Goal: Task Accomplishment & Management: Manage account settings

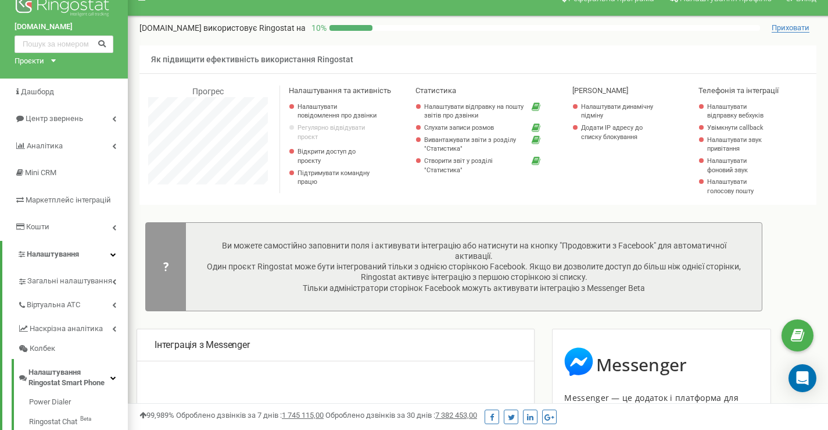
scroll to position [698, 700]
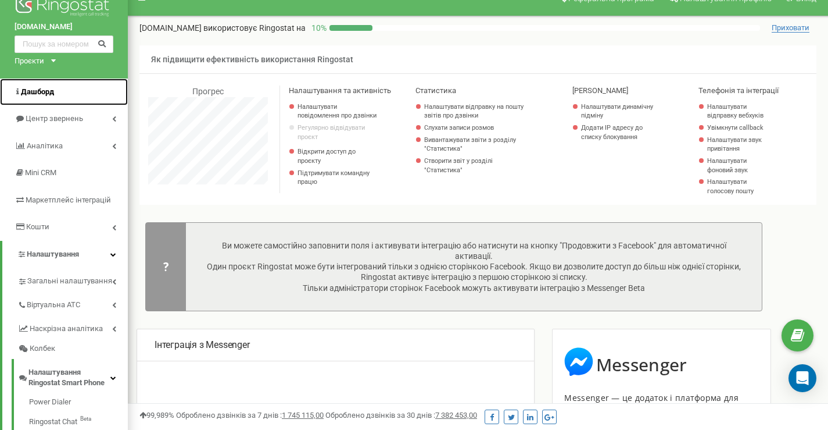
click at [34, 95] on span "Дашборд" at bounding box center [37, 91] width 33 height 9
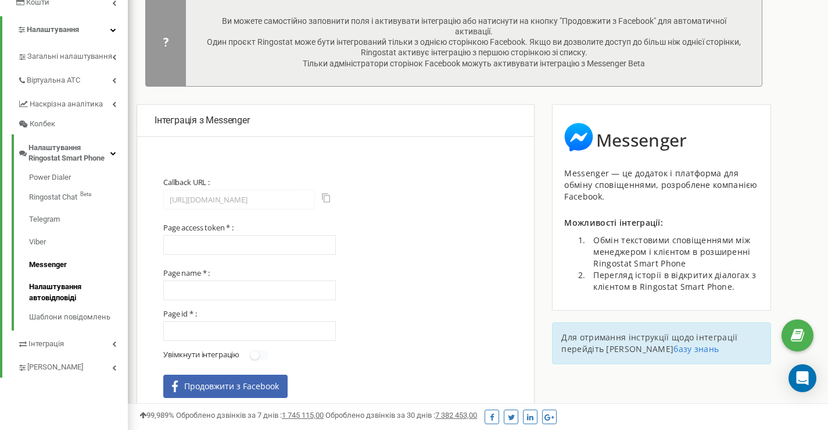
scroll to position [147, 0]
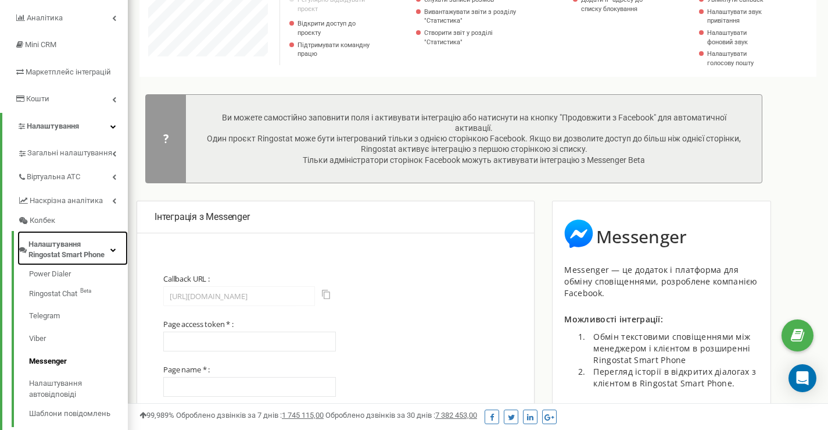
click at [65, 250] on span "Налаштування Ringostat Smart Phone" at bounding box center [69, 250] width 82 height 22
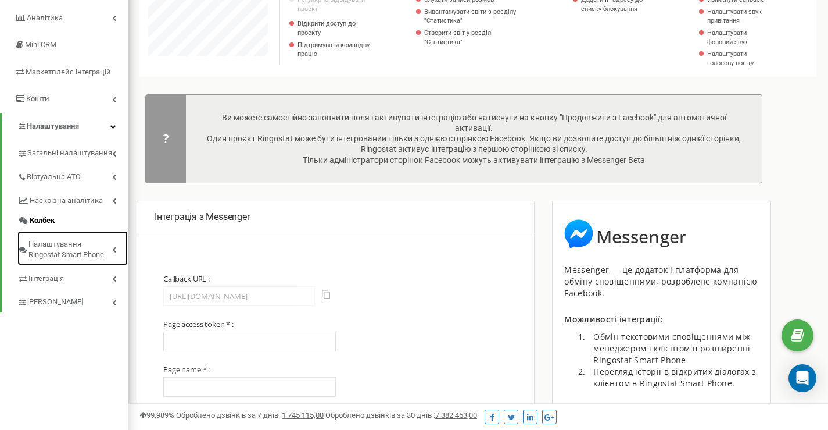
scroll to position [108, 0]
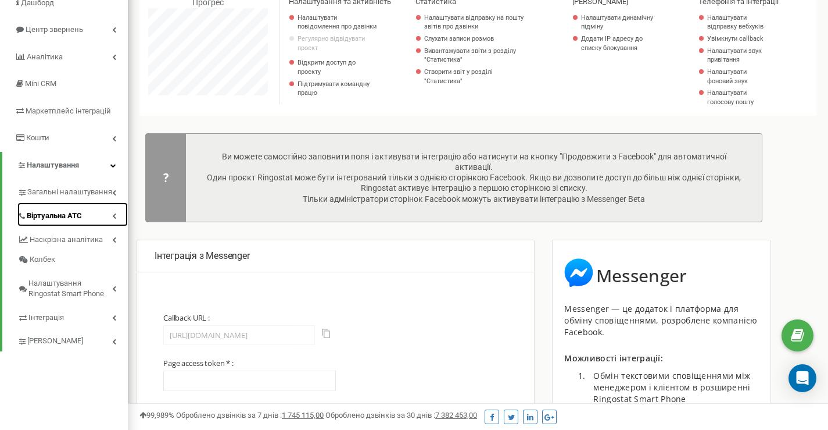
click at [66, 218] on span "Віртуальна АТС" at bounding box center [54, 215] width 55 height 11
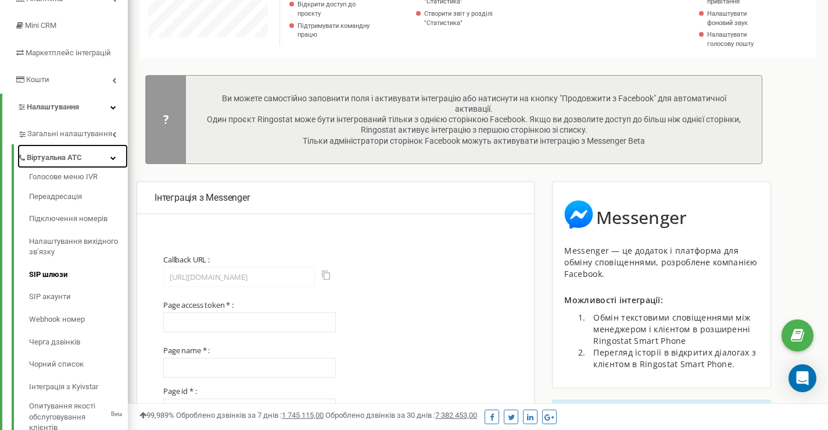
scroll to position [185, 0]
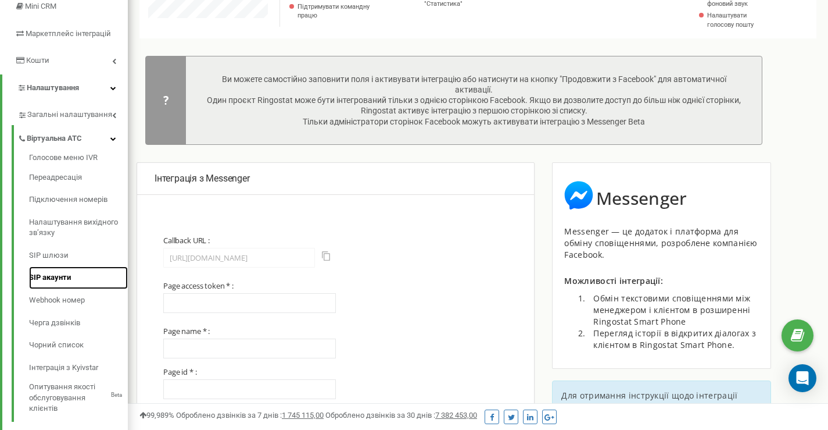
click at [58, 276] on link "SIP акаунти" at bounding box center [78, 277] width 99 height 23
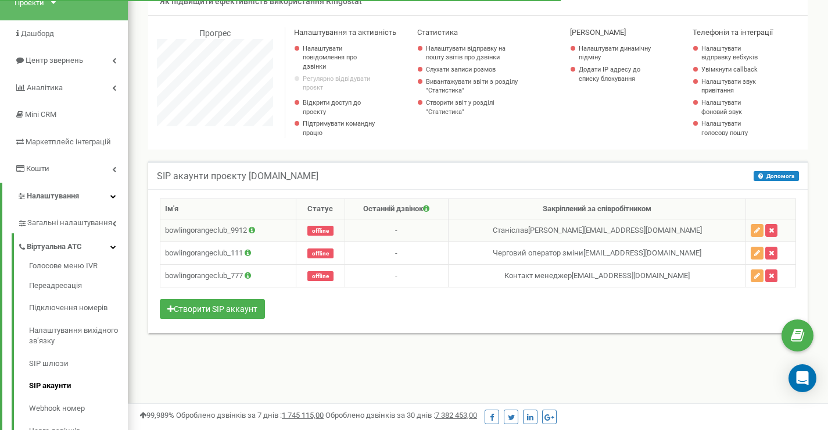
click at [255, 232] on icon at bounding box center [252, 230] width 6 height 8
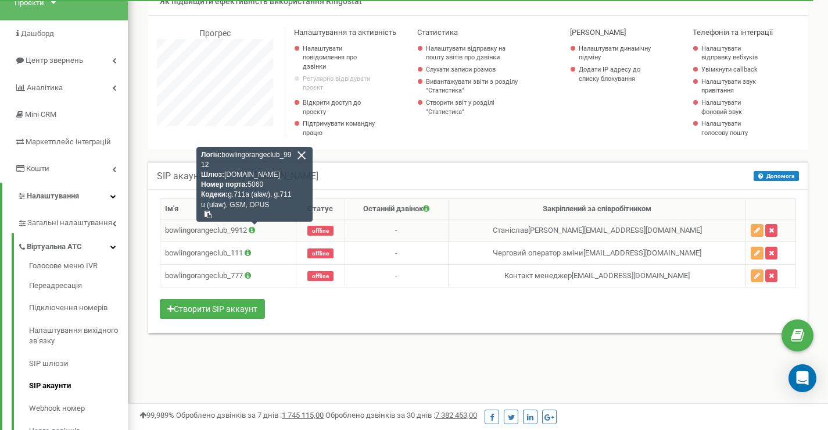
click at [395, 235] on td "-" at bounding box center [396, 230] width 103 height 23
click at [279, 242] on td "bowlingorangeclub_111" at bounding box center [228, 253] width 136 height 23
click at [255, 232] on icon at bounding box center [252, 230] width 6 height 8
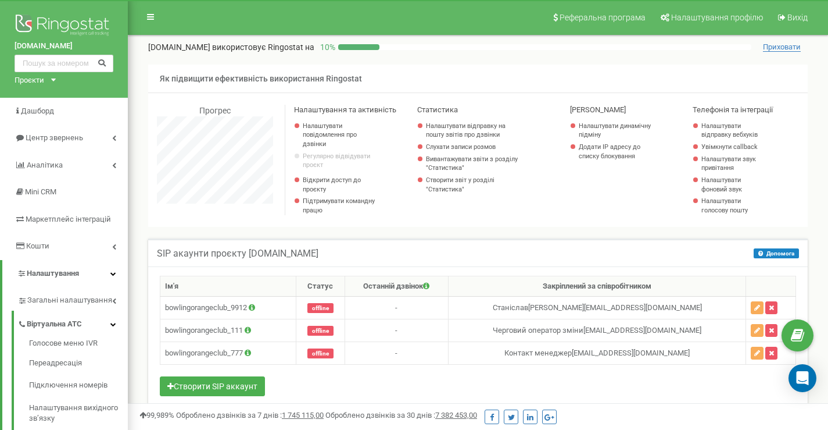
click at [778, 47] on span "Приховати" at bounding box center [782, 46] width 38 height 9
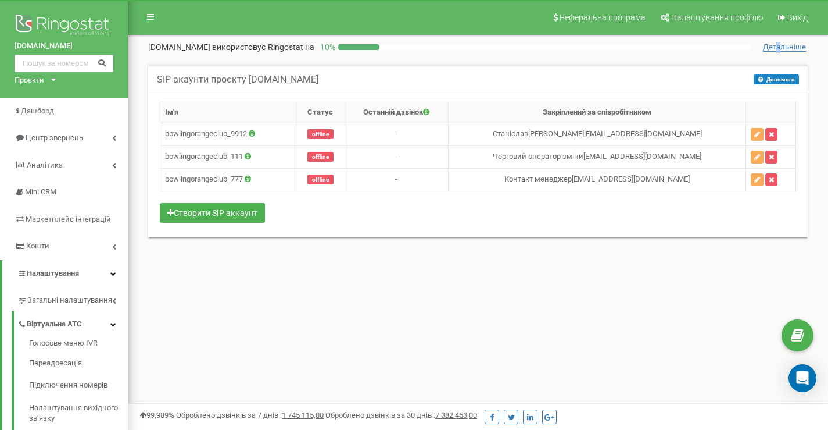
click at [779, 45] on span "Детальніше" at bounding box center [784, 46] width 43 height 9
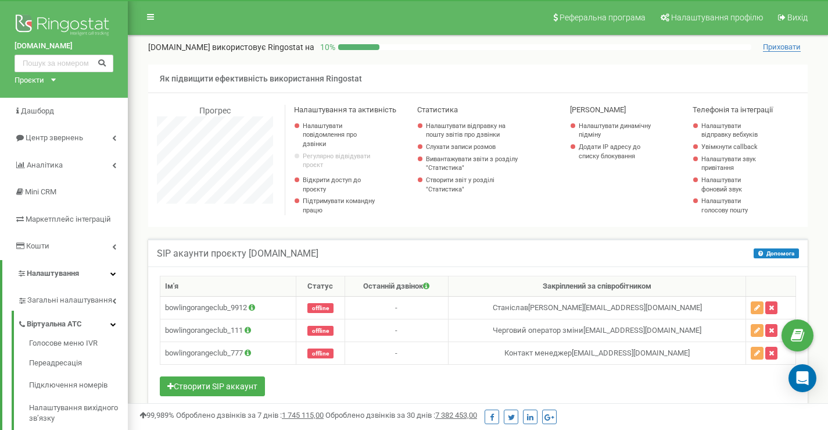
scroll to position [698, 700]
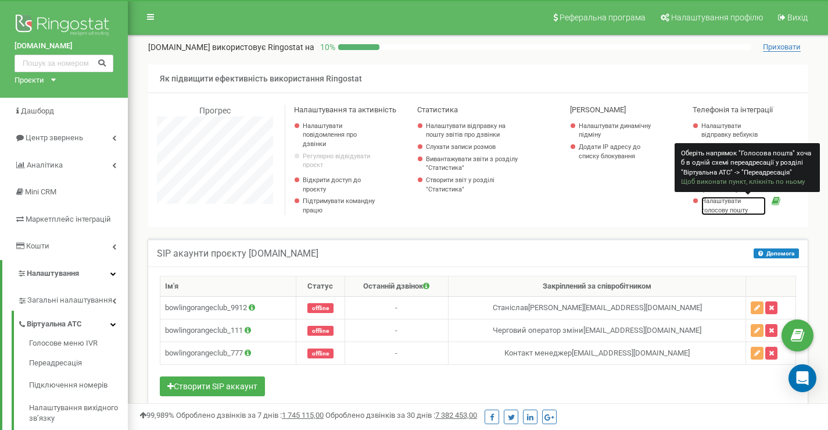
click at [724, 214] on link "Налаштувати голосову пошту" at bounding box center [734, 205] width 65 height 18
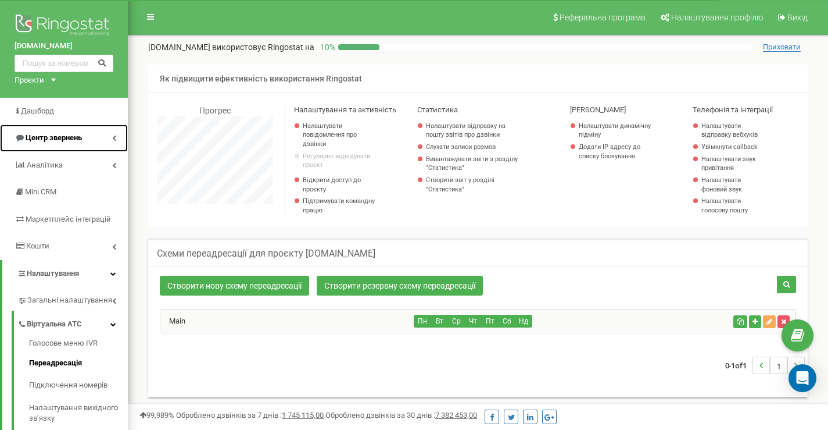
click at [38, 131] on link "Центр звернень" at bounding box center [64, 137] width 128 height 27
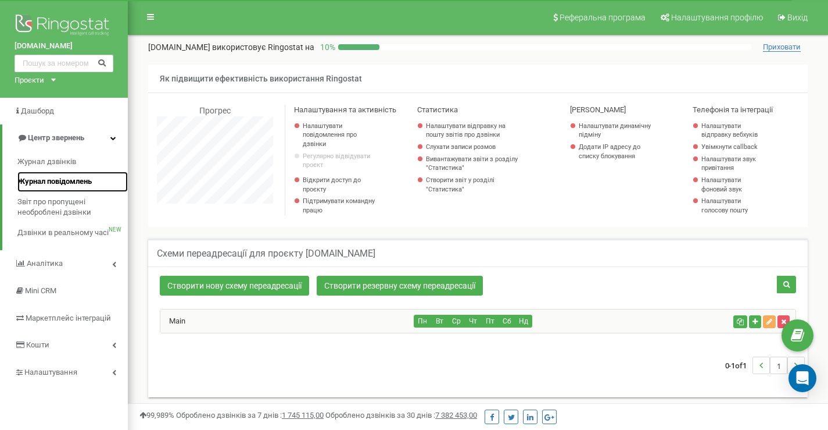
click at [46, 181] on span "Журнал повідомлень" at bounding box center [54, 181] width 74 height 11
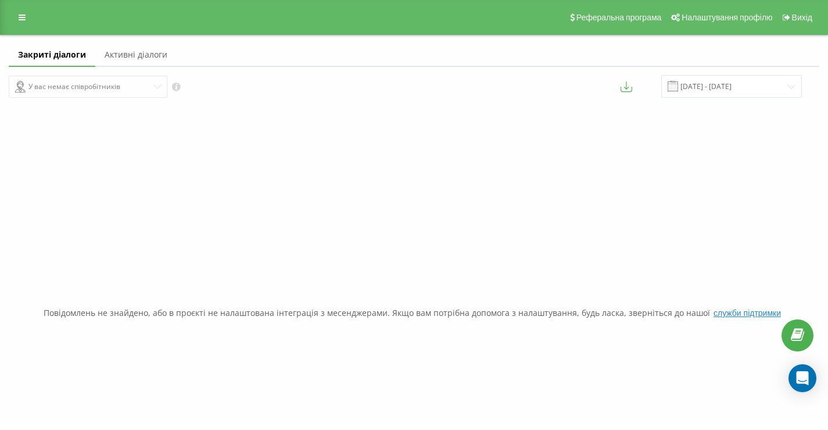
click at [105, 90] on div "У вас немає співробітників" at bounding box center [207, 86] width 397 height 23
click at [156, 87] on div "У вас немає співробітників" at bounding box center [207, 86] width 397 height 23
click at [142, 59] on link "Активні діалоги" at bounding box center [135, 55] width 81 height 23
click at [157, 90] on div "У вас немає співробітників" at bounding box center [207, 86] width 397 height 22
click at [74, 54] on link "Закриті діалоги" at bounding box center [49, 55] width 81 height 23
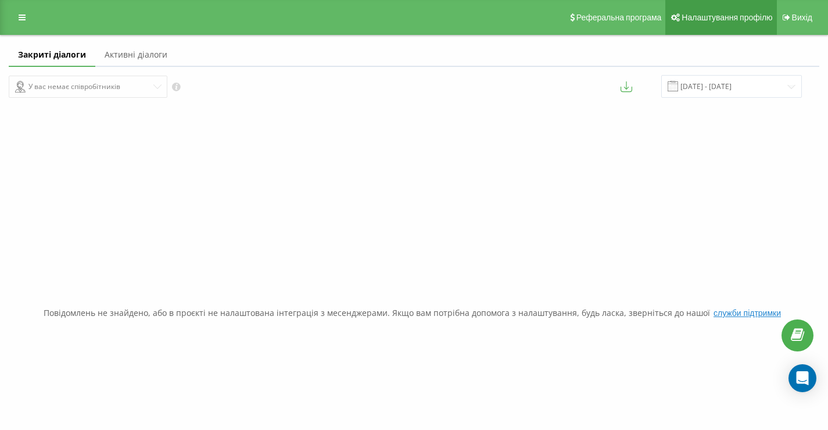
click at [729, 17] on span "Налаштування профілю" at bounding box center [727, 17] width 91 height 9
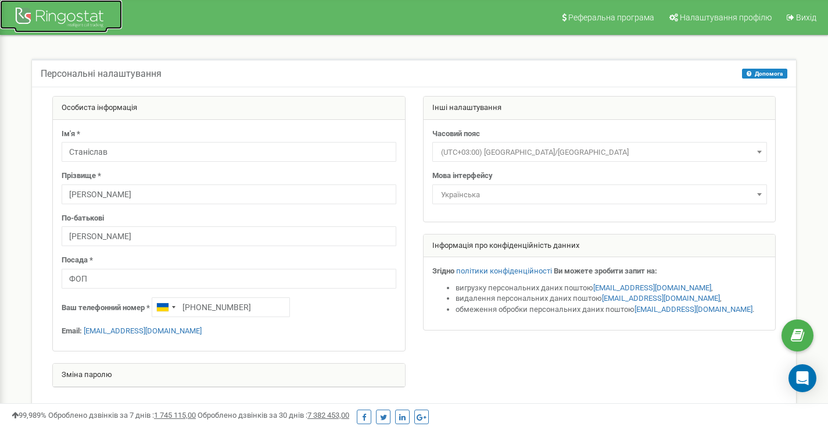
click at [21, 10] on div at bounding box center [61, 19] width 93 height 28
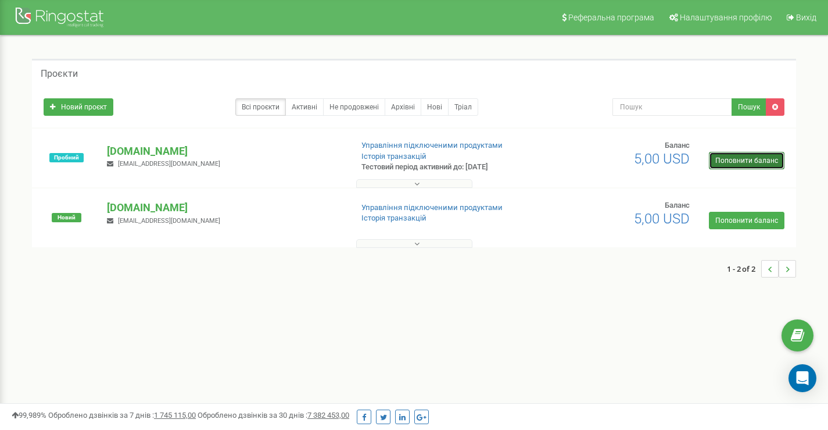
click at [732, 164] on link "Поповнити баланс" at bounding box center [747, 160] width 76 height 17
click at [134, 151] on p "[DOMAIN_NAME]" at bounding box center [224, 151] width 235 height 15
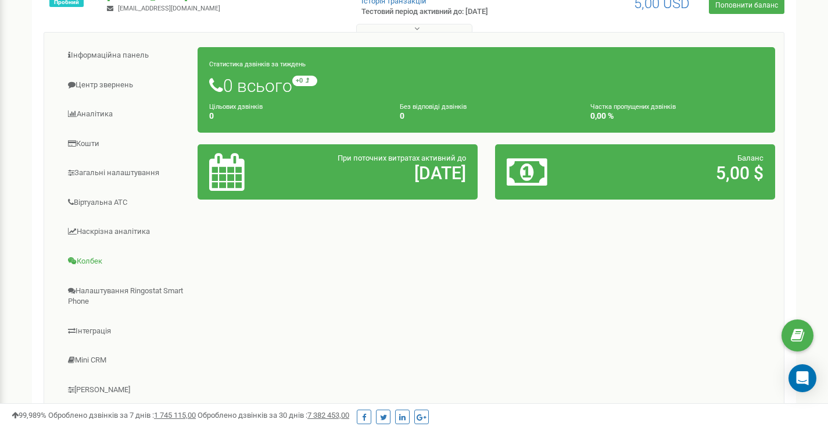
scroll to position [174, 0]
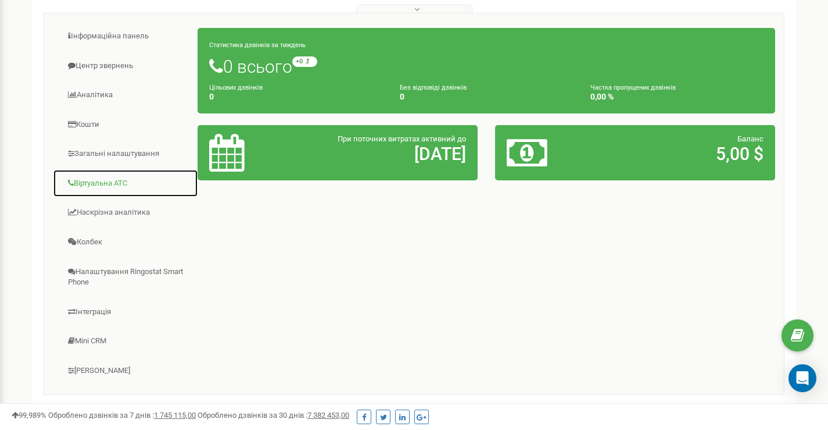
click at [115, 180] on link "Віртуальна АТС" at bounding box center [125, 183] width 145 height 28
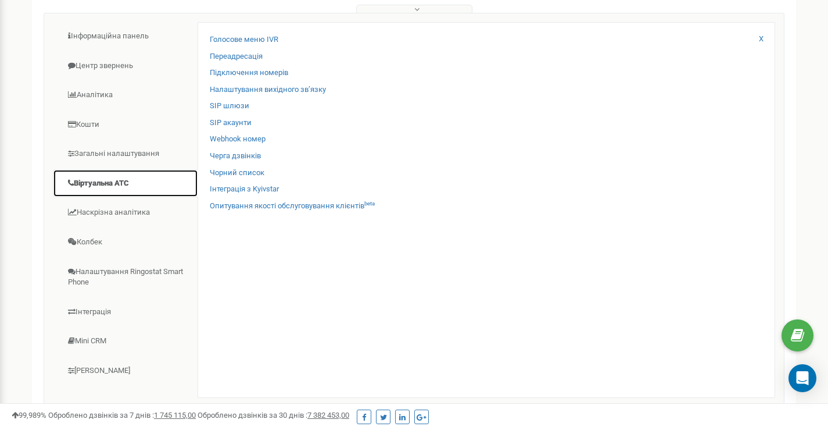
scroll to position [97, 0]
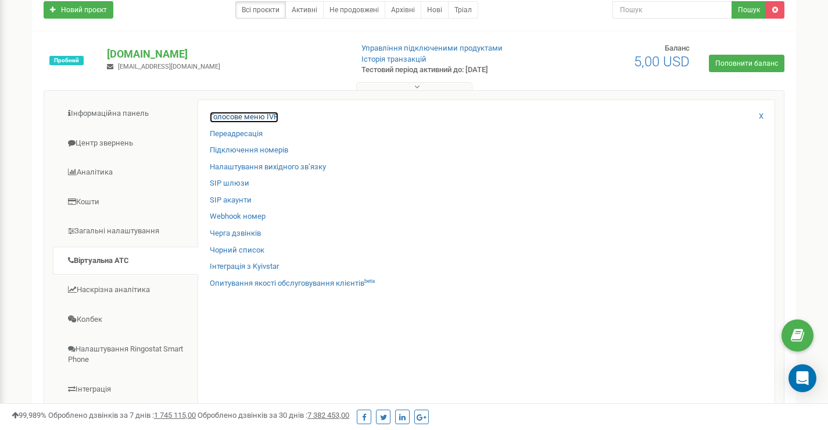
click at [263, 118] on link "Голосове меню IVR" at bounding box center [244, 117] width 69 height 11
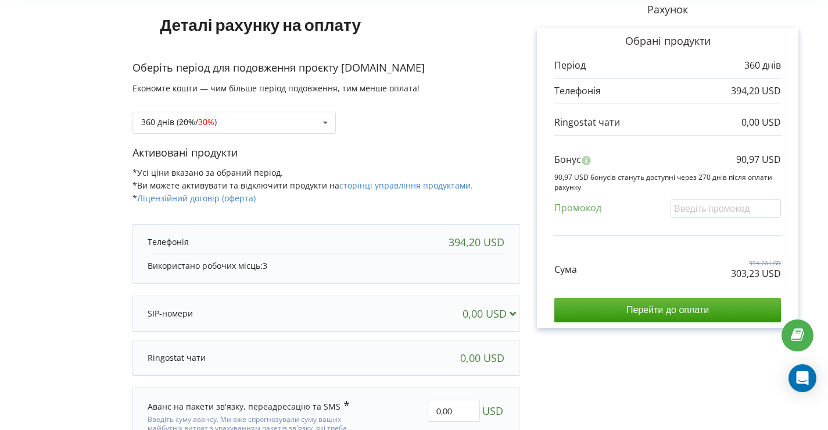
scroll to position [155, 0]
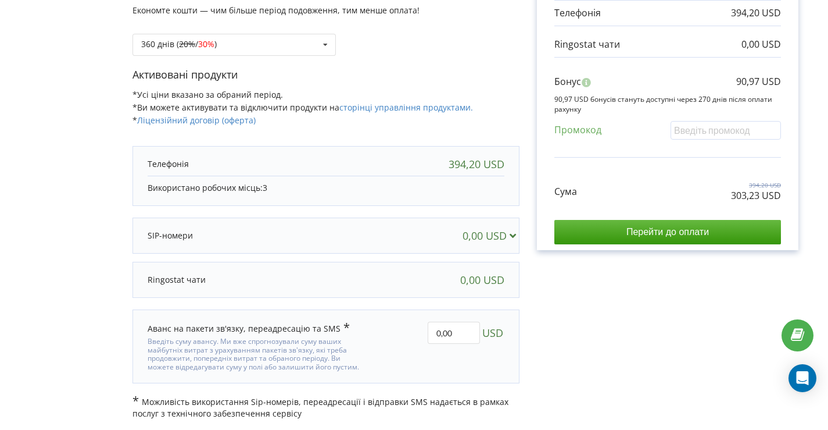
click at [502, 239] on div "0,00 USD" at bounding box center [492, 236] width 59 height 12
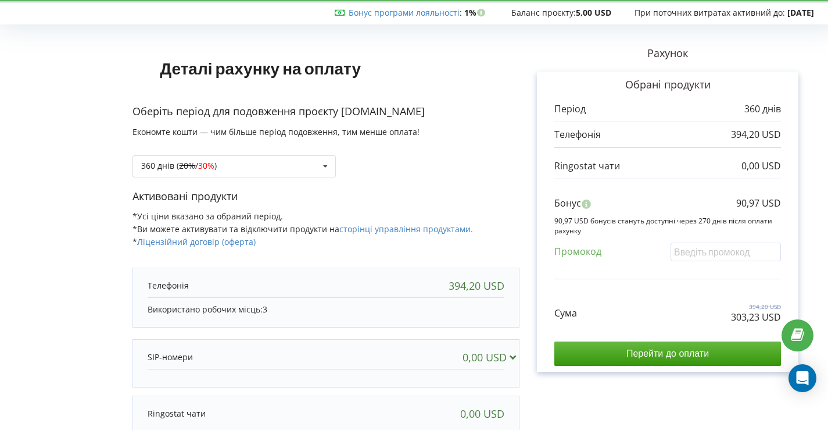
scroll to position [0, 0]
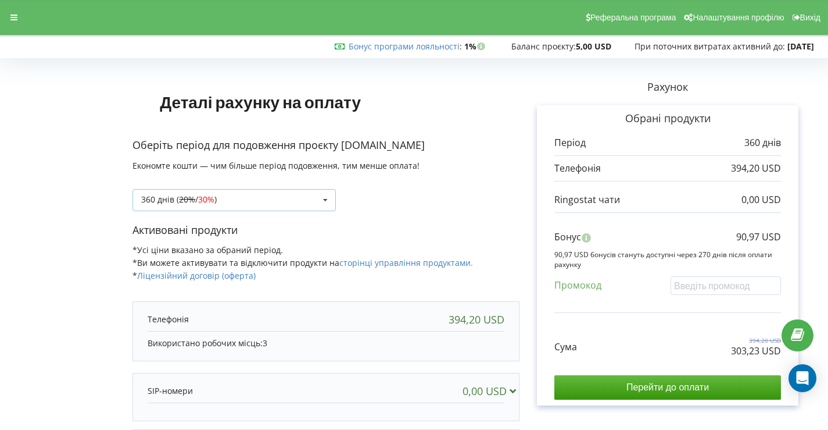
click at [299, 198] on div "360 днів ( 20% / 30% ) 360 днів ( 20% / 30% )" at bounding box center [234, 200] width 203 height 22
click at [301, 199] on div "360 днів ( 20% / 30% ) 360 днів ( 20% / 30% )" at bounding box center [234, 200] width 203 height 22
click at [722, 18] on span "Налаштування профілю" at bounding box center [738, 17] width 91 height 9
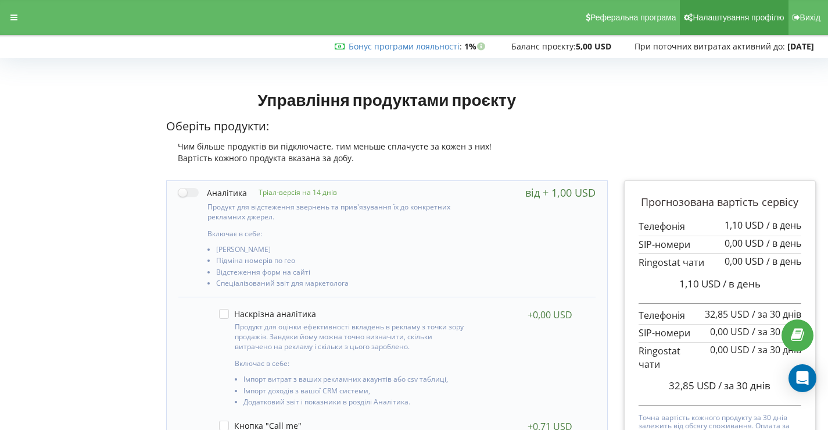
click at [731, 21] on span "Налаштування профілю" at bounding box center [738, 17] width 91 height 9
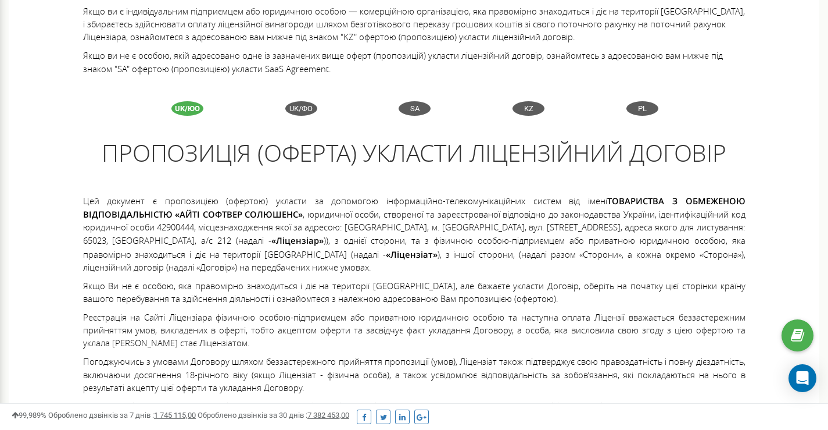
scroll to position [174, 0]
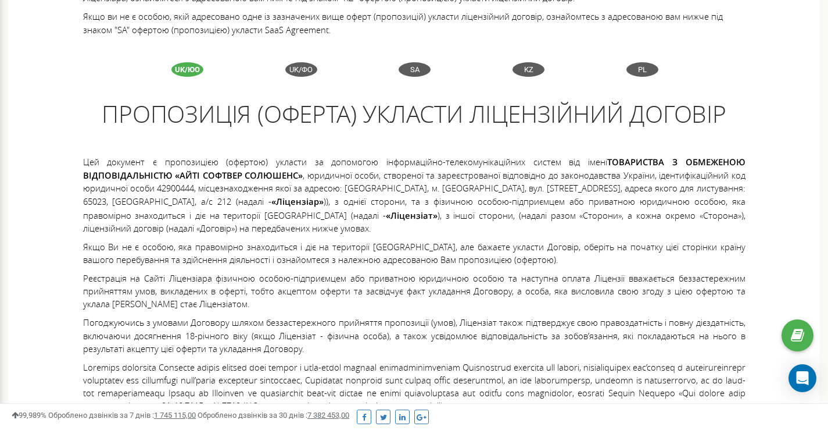
click at [173, 176] on strong "ТОВАРИСТВА З ОБМЕЖЕНОЮ ВІДПОВІДАЛЬНІСТЮ «AЙТІ СОФТВЕР СОЛЮШЕНС»" at bounding box center [414, 168] width 663 height 25
drag, startPoint x: 658, startPoint y: 173, endPoint x: 181, endPoint y: 188, distance: 477.5
click at [196, 190] on p "Цей документ є пропозицією (офертою) укласти за допомогою інформаційно-телекому…" at bounding box center [414, 195] width 663 height 80
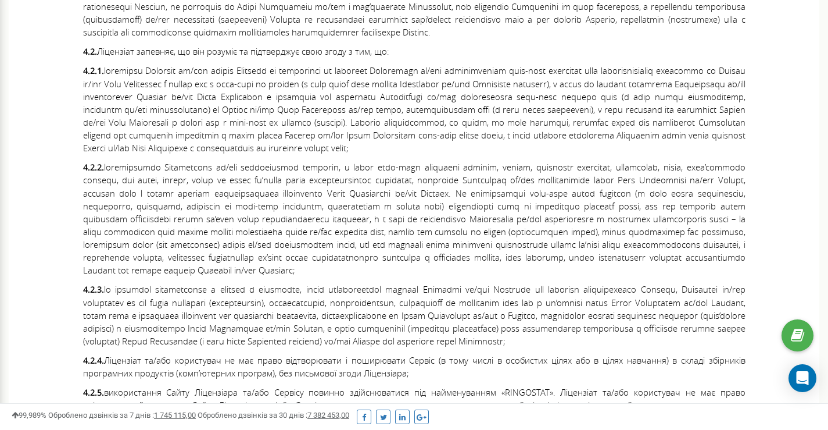
scroll to position [2248, 0]
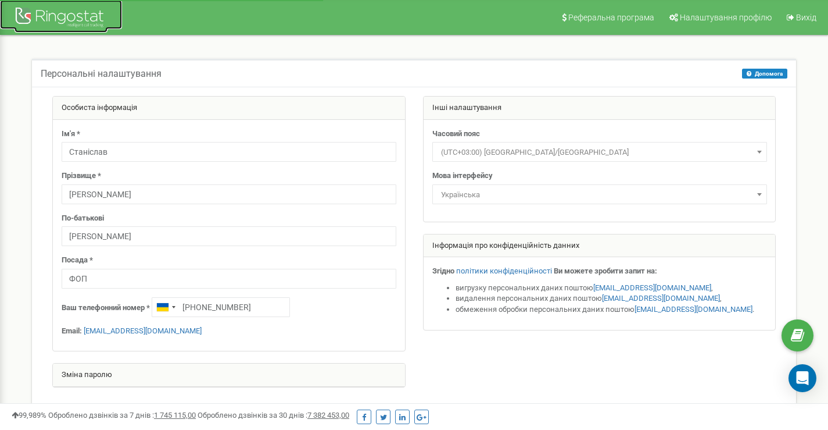
click at [23, 14] on div at bounding box center [61, 19] width 93 height 28
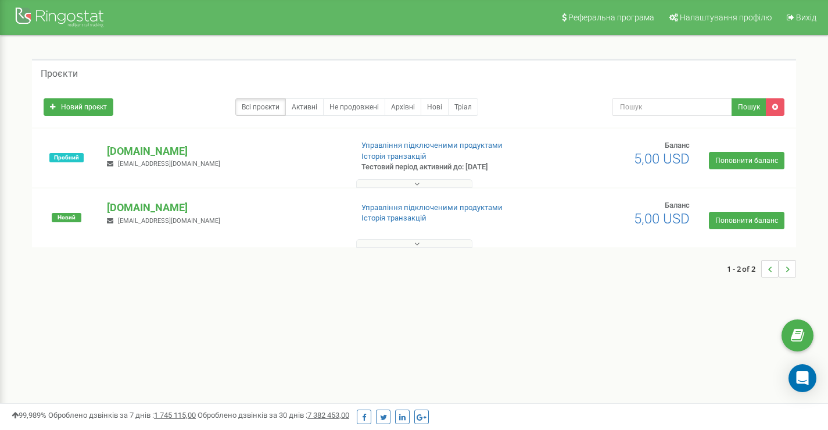
click at [423, 183] on button at bounding box center [414, 183] width 116 height 9
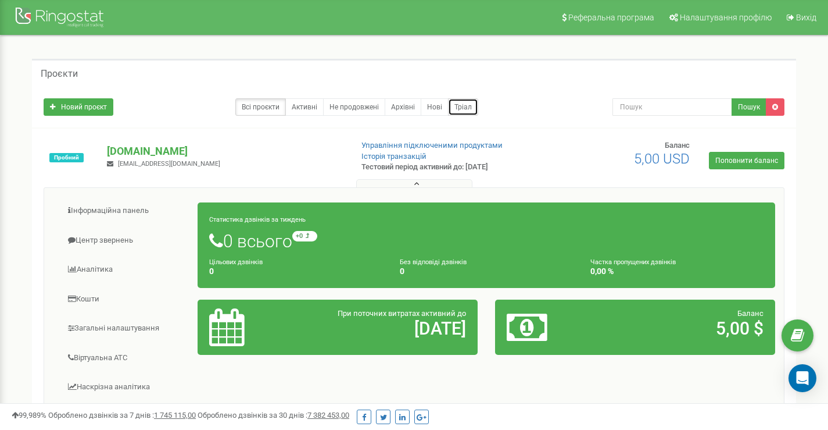
click at [459, 104] on link "Тріал" at bounding box center [463, 106] width 30 height 17
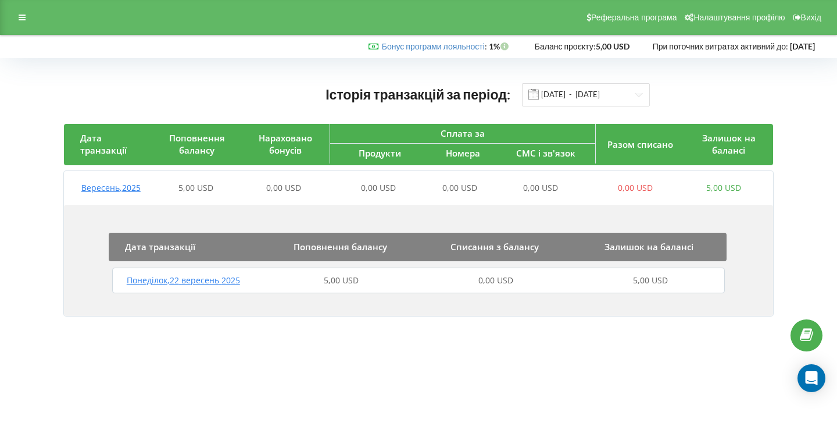
click at [646, 283] on span "5,00 USD" at bounding box center [650, 279] width 35 height 11
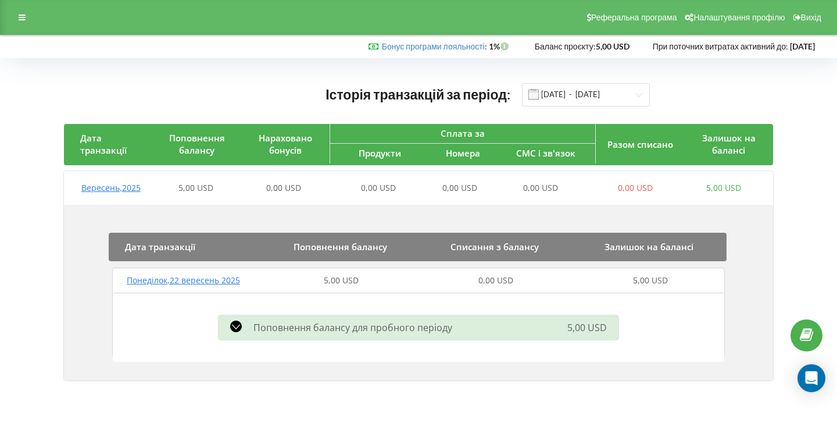
click at [580, 330] on span "5,00 USD" at bounding box center [587, 327] width 40 height 13
click at [237, 324] on icon at bounding box center [236, 326] width 12 height 12
click at [532, 185] on span "0,00 USD" at bounding box center [540, 187] width 35 height 11
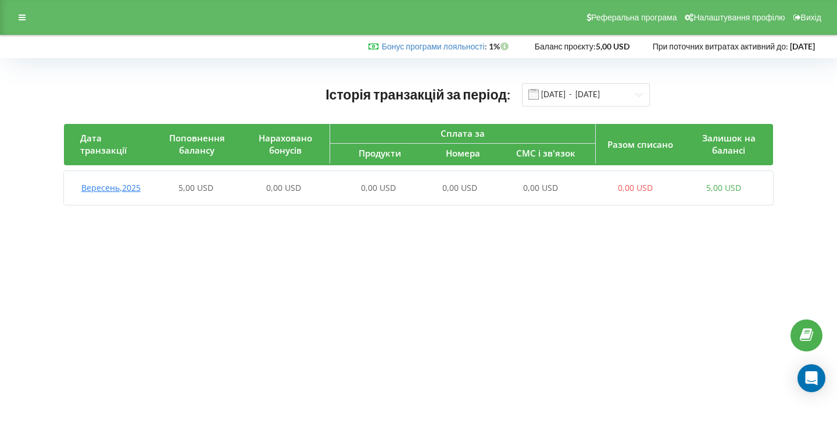
click at [532, 186] on span "0,00 USD" at bounding box center [540, 187] width 35 height 11
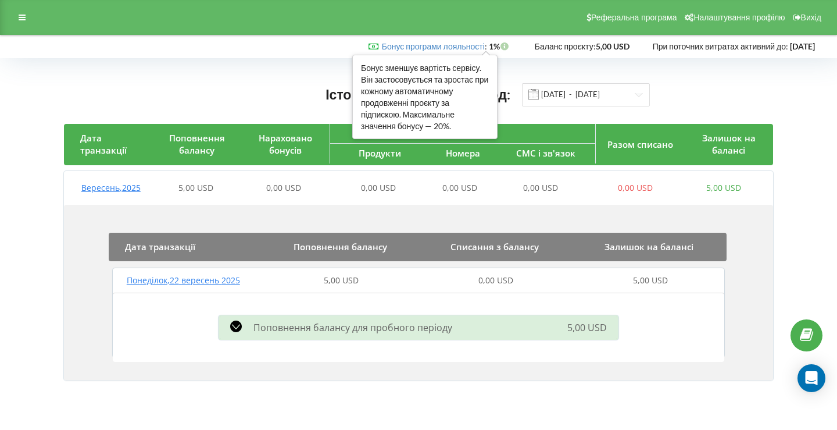
click at [500, 47] on icon at bounding box center [505, 45] width 10 height 8
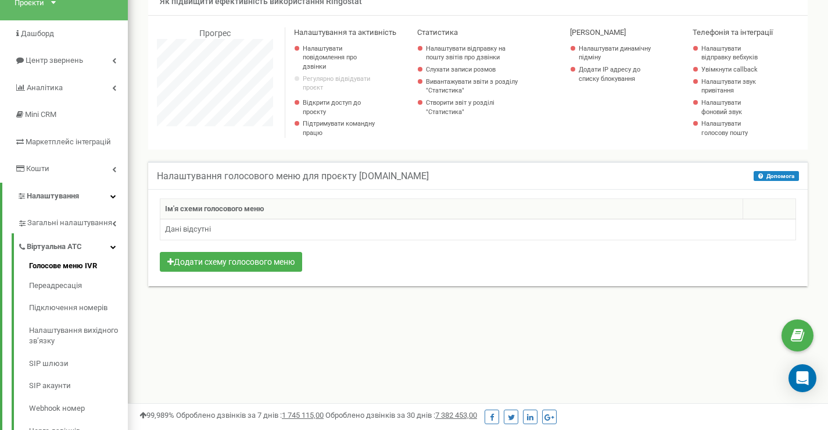
scroll to position [97, 0]
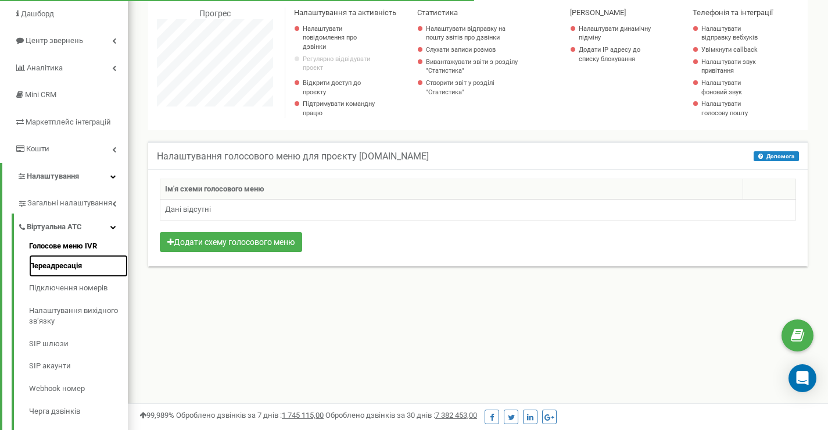
click at [84, 268] on link "Переадресація" at bounding box center [78, 266] width 99 height 23
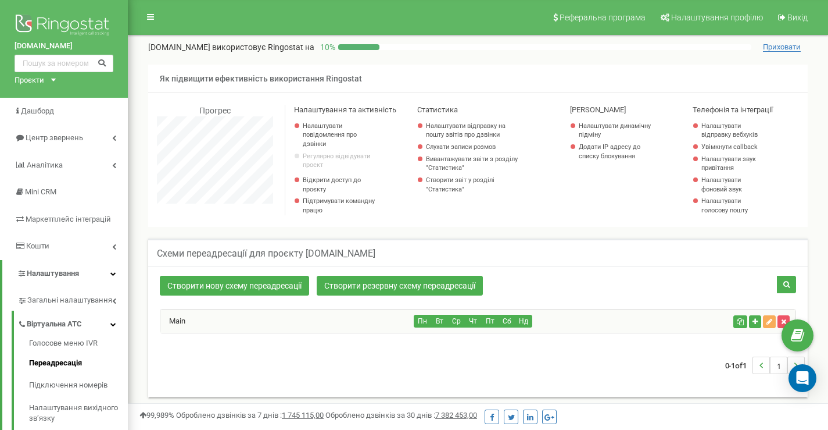
scroll to position [698, 700]
